Goal: Task Accomplishment & Management: Use online tool/utility

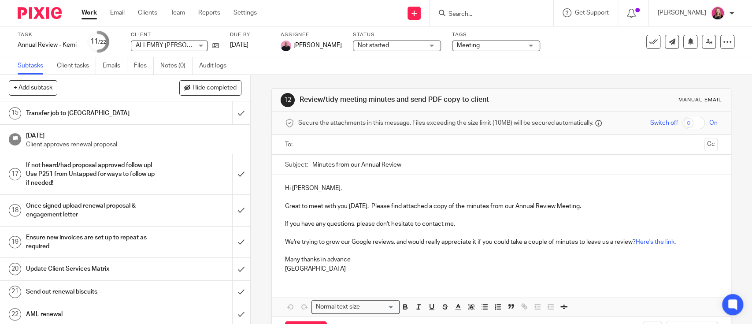
scroll to position [407, 0]
click at [88, 11] on link "Work" at bounding box center [89, 12] width 15 height 9
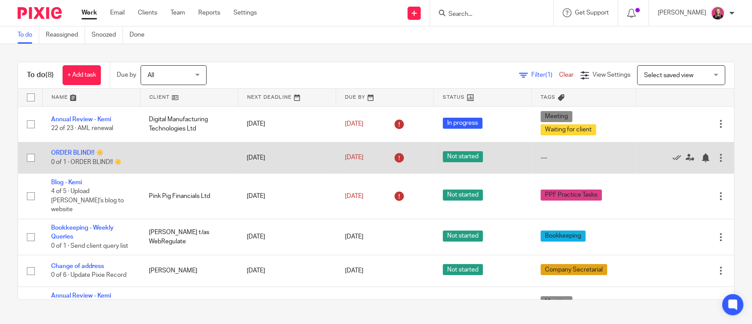
drag, startPoint x: 109, startPoint y: 219, endPoint x: 165, endPoint y: 155, distance: 84.9
click at [109, 225] on link "Bookkeeping - Weekly Queries" at bounding box center [82, 232] width 63 height 15
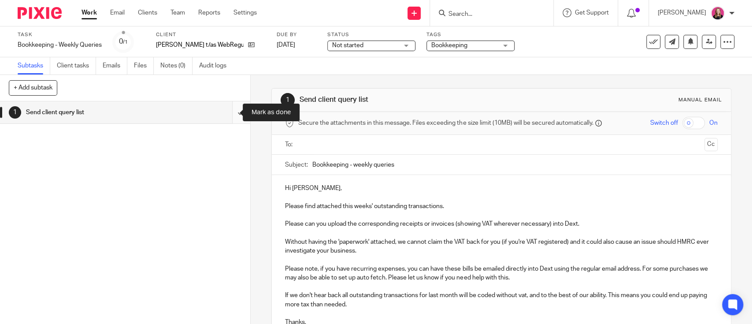
click at [228, 113] on input "submit" at bounding box center [125, 112] width 250 height 22
